Goal: Task Accomplishment & Management: Use online tool/utility

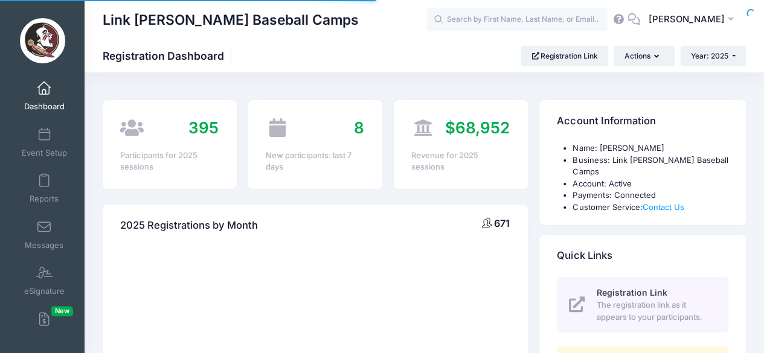
select select
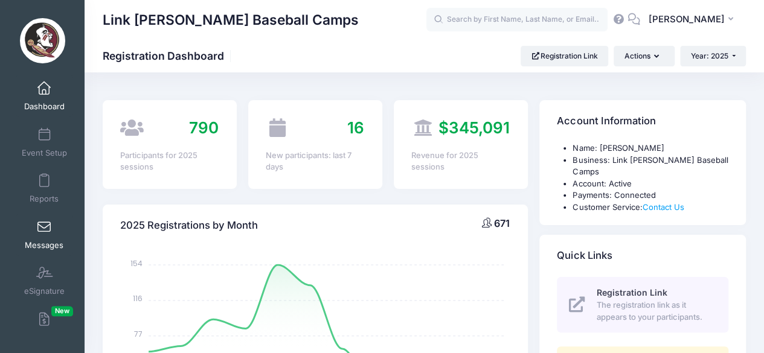
click at [44, 229] on span at bounding box center [44, 227] width 0 height 13
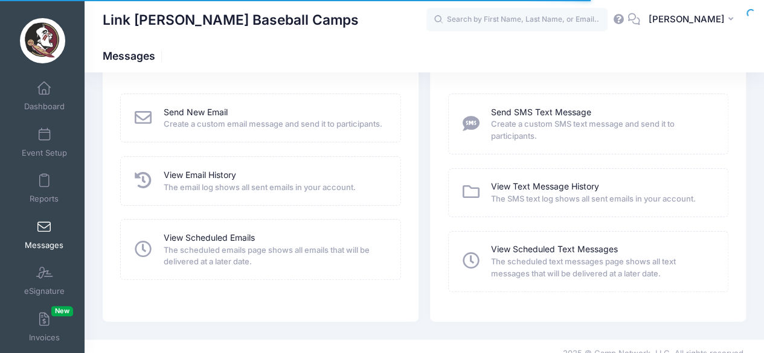
scroll to position [56, 0]
click at [543, 247] on link "View Scheduled Text Messages" at bounding box center [554, 249] width 127 height 13
click at [532, 103] on div "Send SMS Text Message Create a custom SMS text message and send it to participa…" at bounding box center [588, 123] width 280 height 61
click at [531, 115] on link "Send SMS Text Message" at bounding box center [541, 112] width 100 height 13
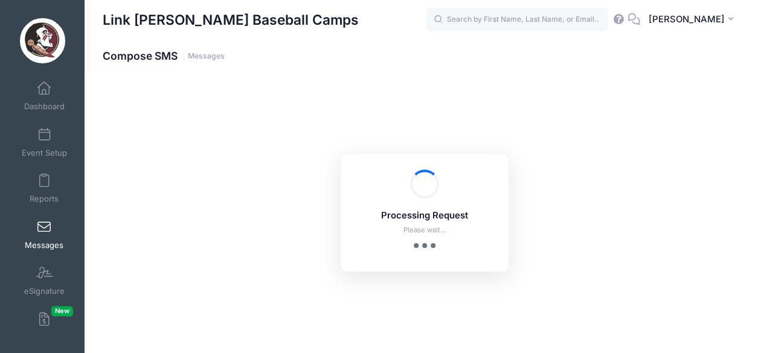
select select "2025"
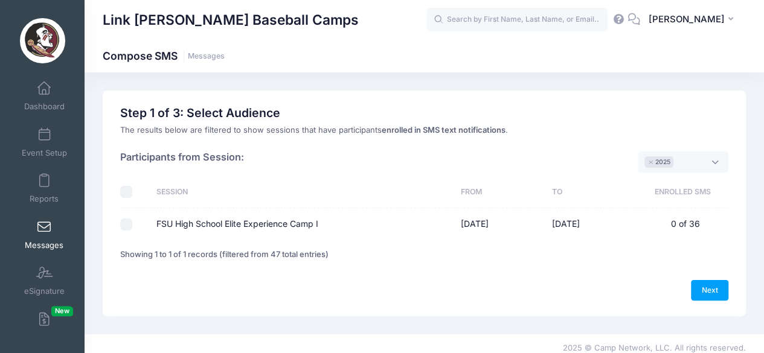
scroll to position [9, 0]
click at [392, 75] on div "Link Jarrett Baseball Camps Compose SMS Messages 1" at bounding box center [423, 203] width 679 height 262
click at [48, 104] on span "Dashboard" at bounding box center [44, 107] width 40 height 10
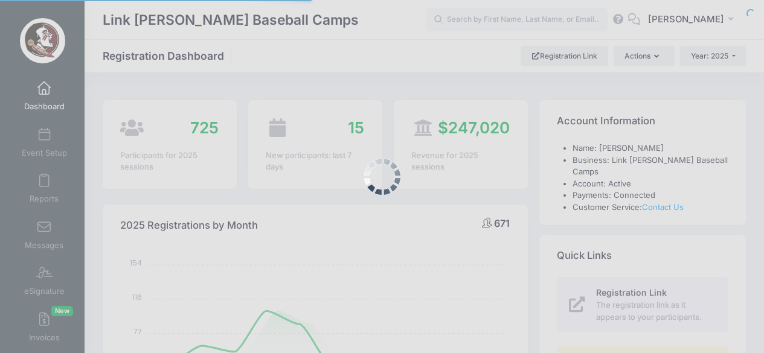
select select
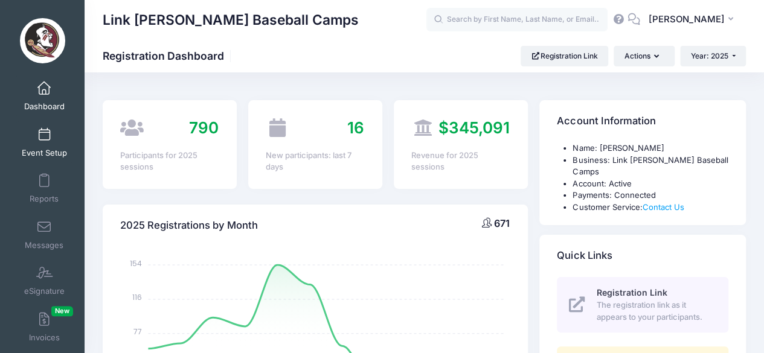
click at [33, 135] on link "Event Setup" at bounding box center [44, 142] width 57 height 42
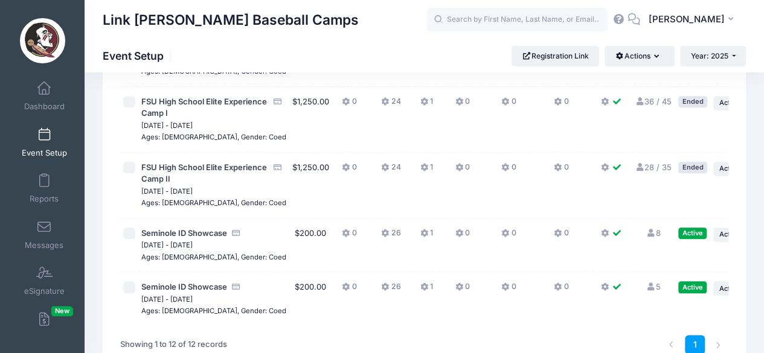
scroll to position [537, 0]
